Goal: Use online tool/utility: Use online tool/utility

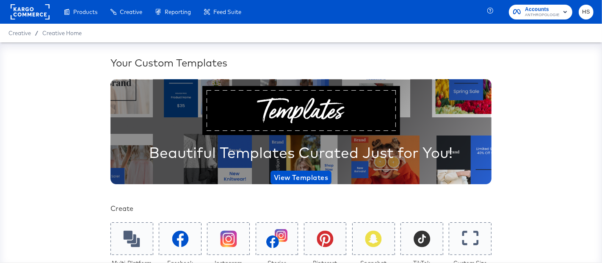
scroll to position [170, 0]
